Goal: Transaction & Acquisition: Purchase product/service

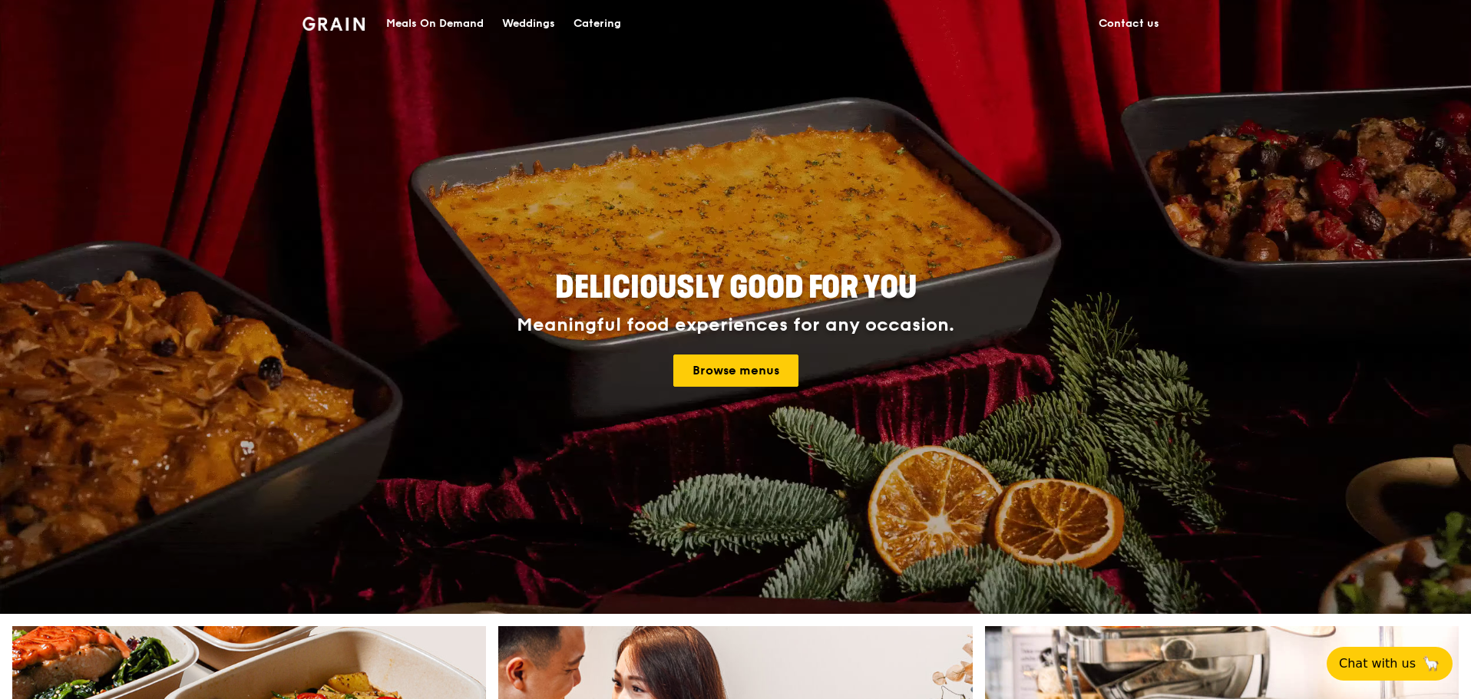
click at [593, 22] on div "Catering" at bounding box center [598, 24] width 48 height 46
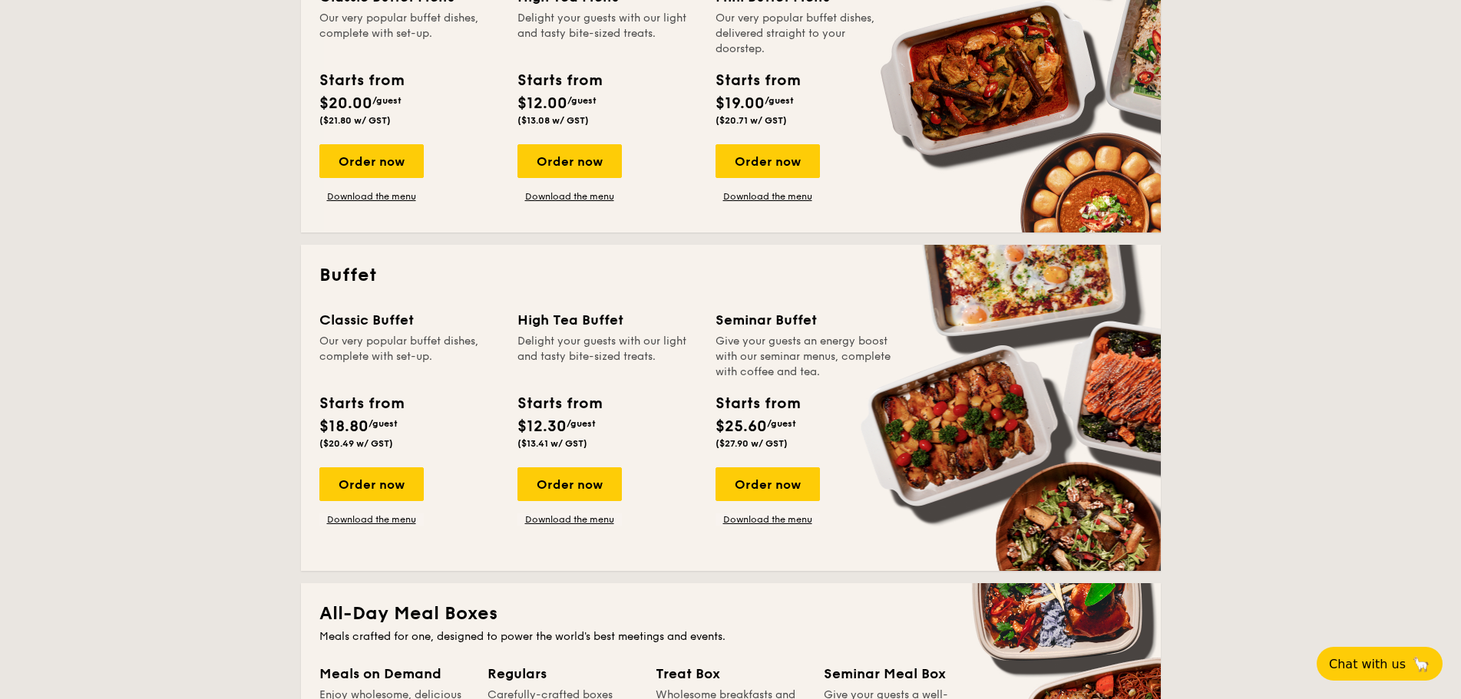
scroll to position [461, 0]
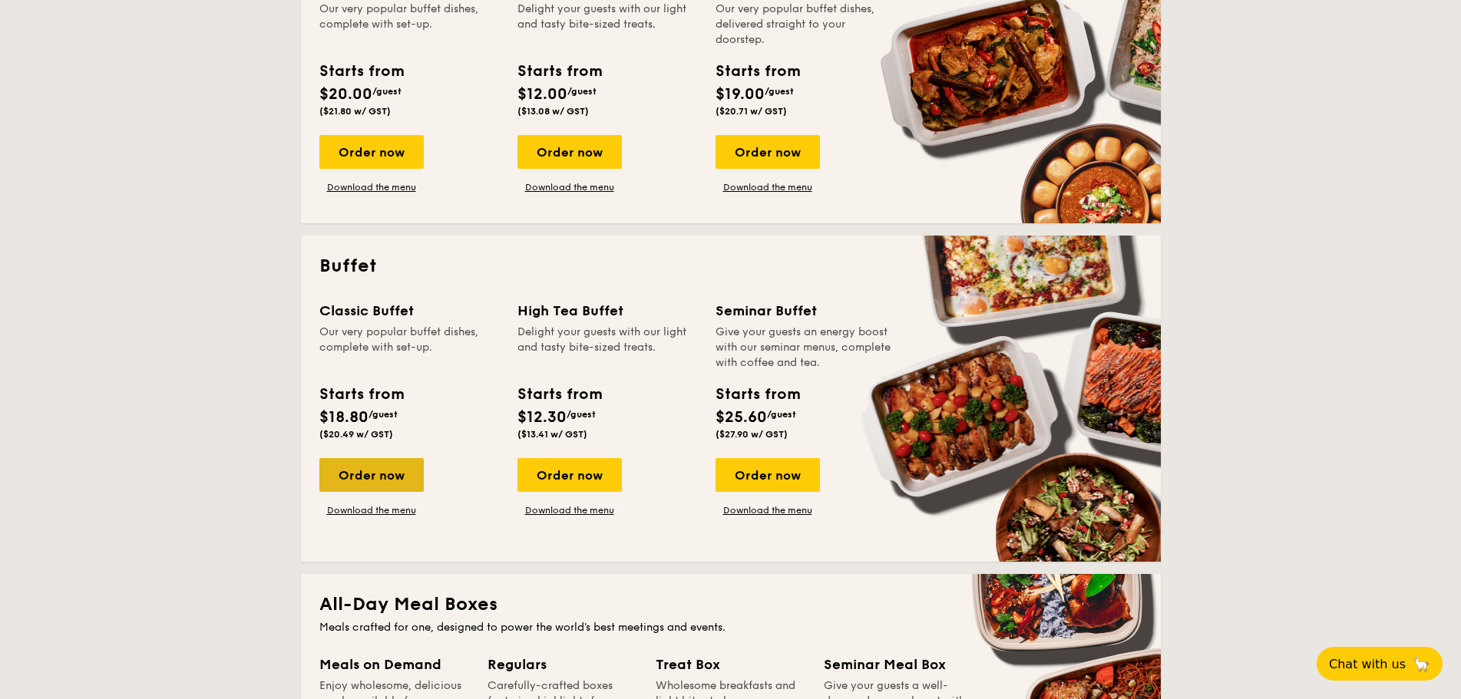
click at [372, 476] on div "Order now" at bounding box center [371, 475] width 104 height 34
